Goal: Task Accomplishment & Management: Manage account settings

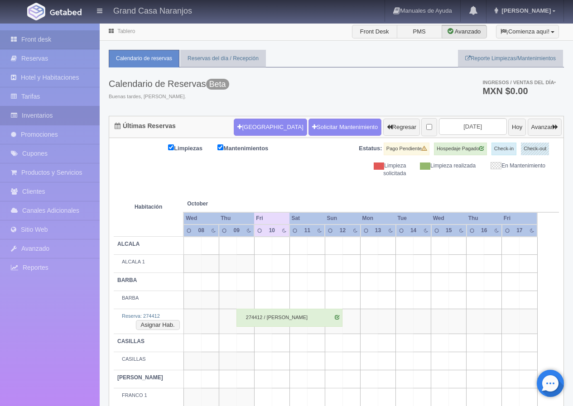
click at [48, 113] on link "Inventarios" at bounding box center [50, 115] width 100 height 19
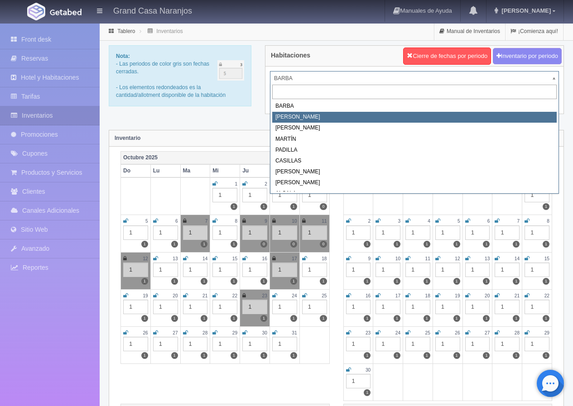
select select "2060"
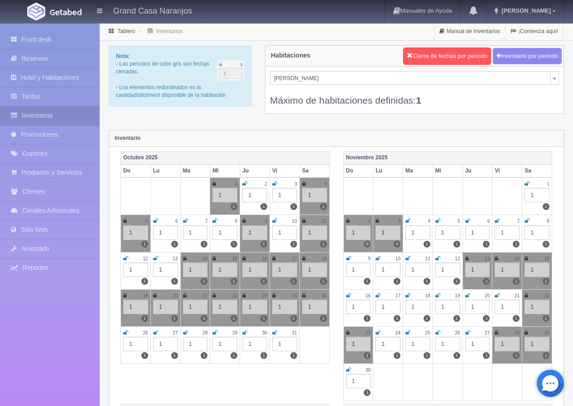
click at [276, 221] on icon at bounding box center [274, 220] width 5 height 5
